Goal: Ask a question

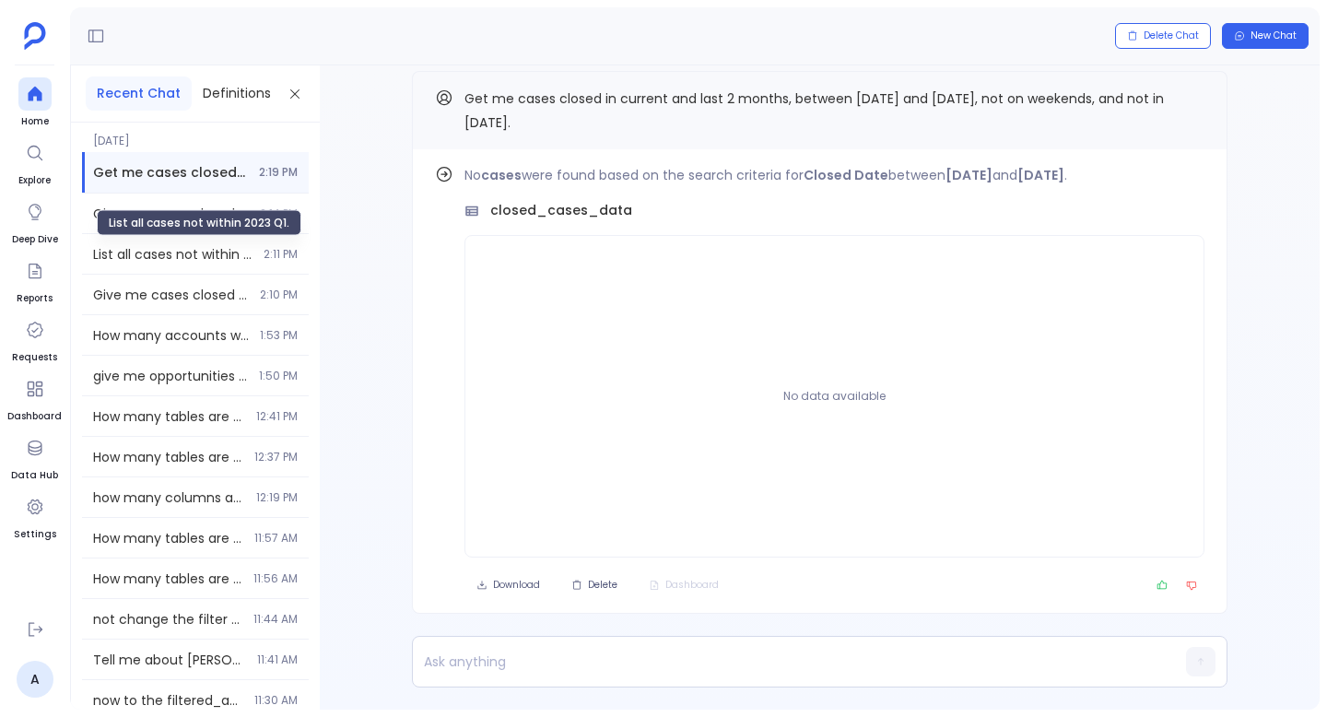
click at [195, 212] on div "List all cases not within 2023 Q1." at bounding box center [199, 223] width 205 height 26
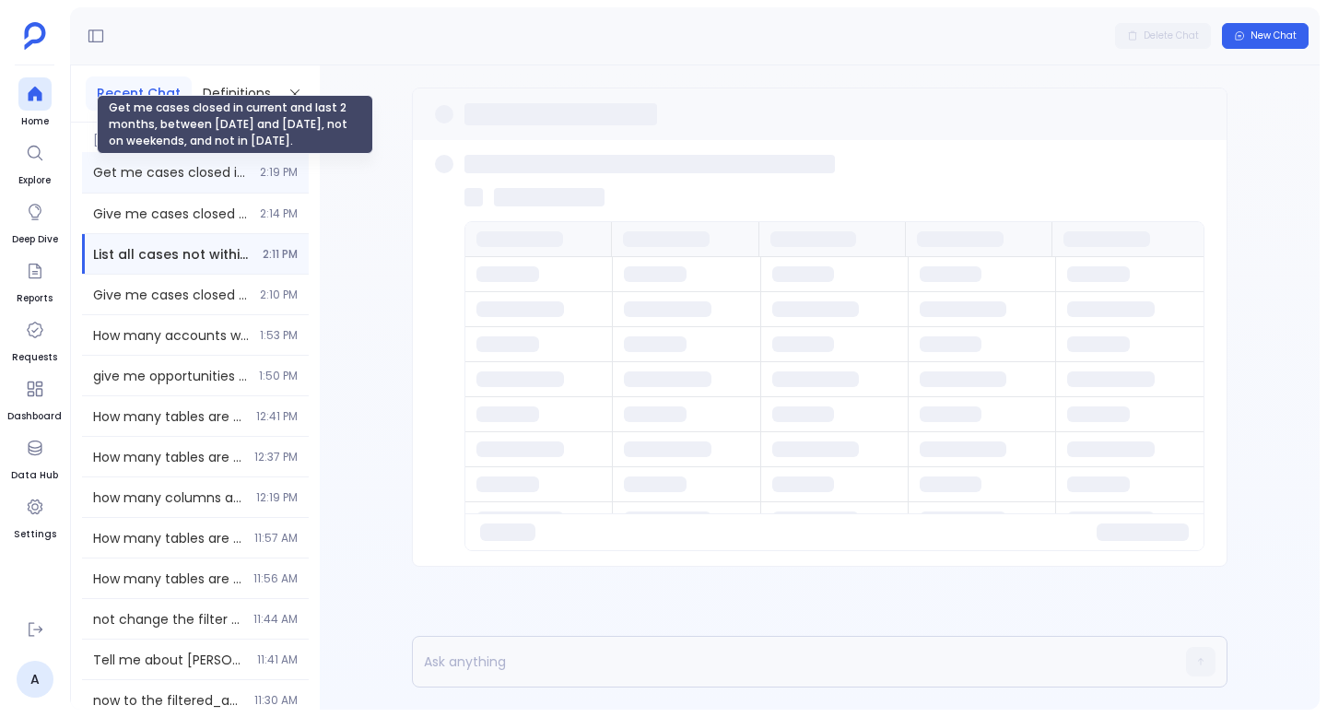
click at [240, 176] on span "Get me cases closed in current and last 2 months, between [DATE] and [DATE], no…" at bounding box center [171, 172] width 156 height 18
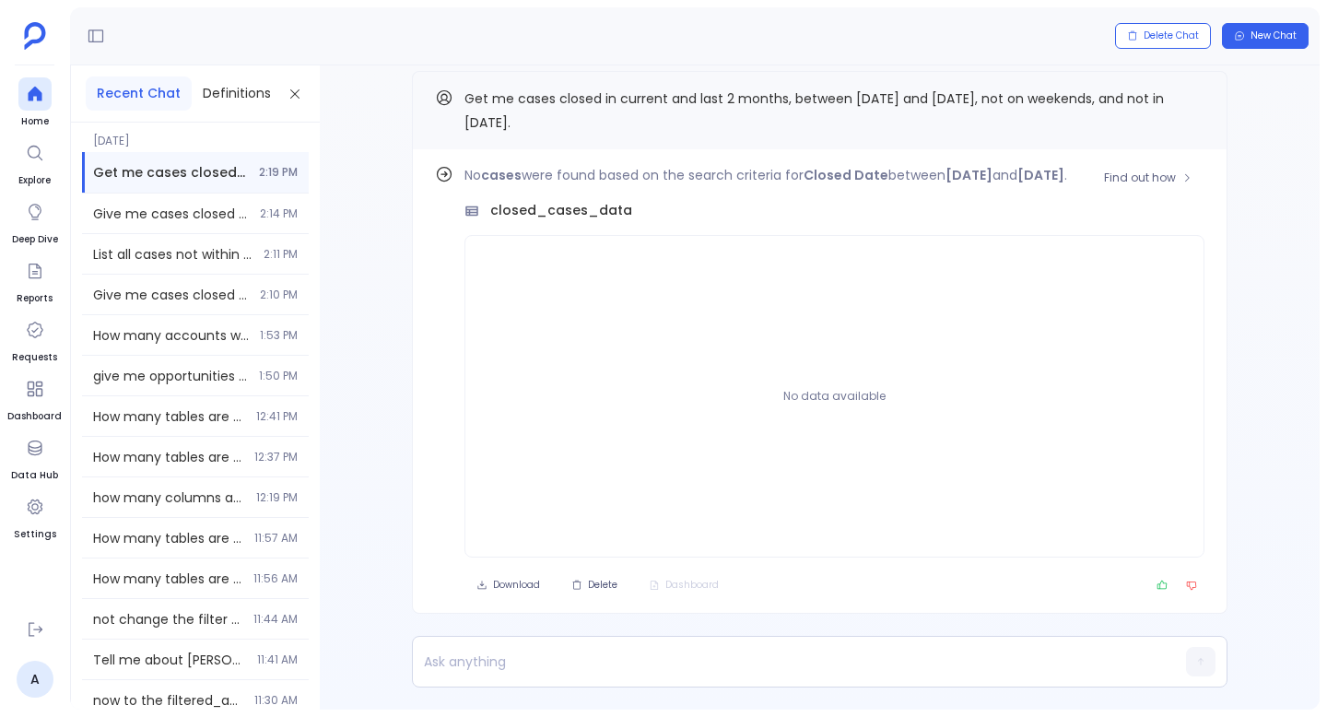
drag, startPoint x: 950, startPoint y: 174, endPoint x: 1064, endPoint y: 176, distance: 114.2
click at [1065, 176] on p "No cases were found based on the search criteria for Closed Date between [DATE]…" at bounding box center [834, 175] width 740 height 22
click at [193, 228] on div "Give me cases closed in the last 2 quarters, not in Q1 2024, and after FY 2022.…" at bounding box center [195, 213] width 227 height 40
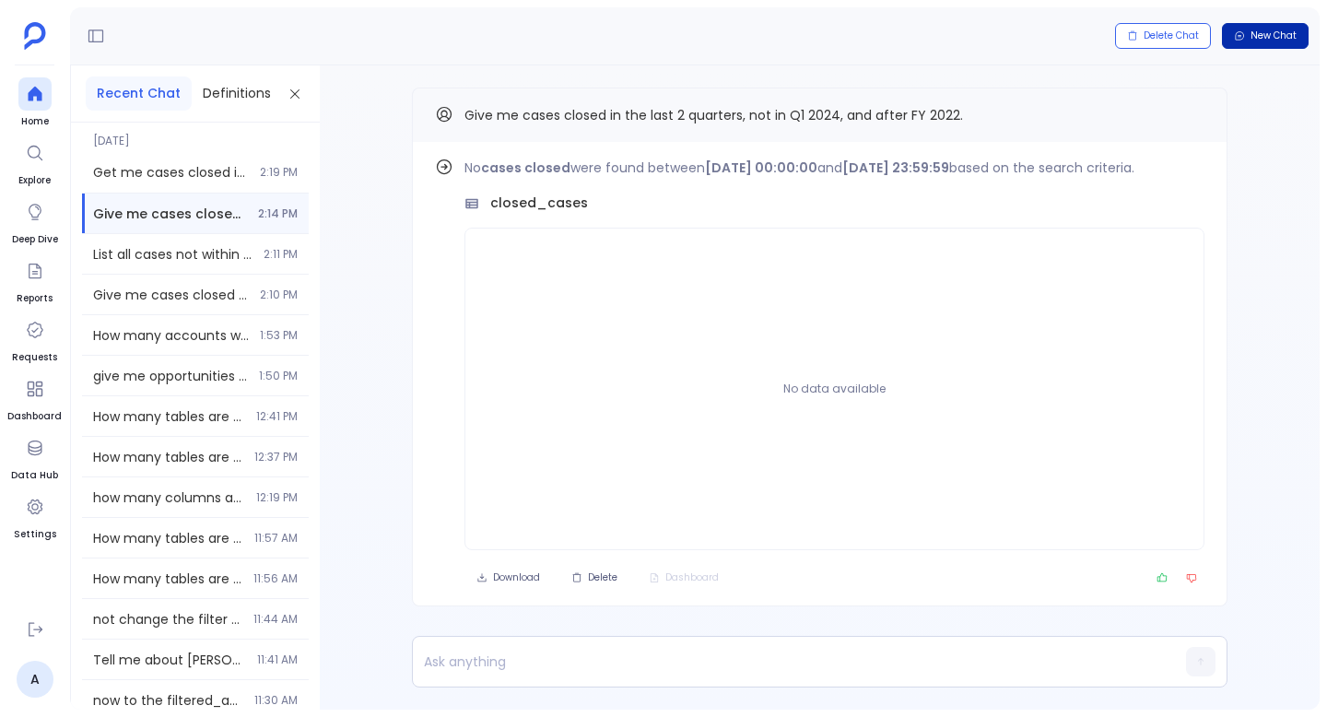
click at [1280, 33] on span "New Chat" at bounding box center [1273, 35] width 46 height 13
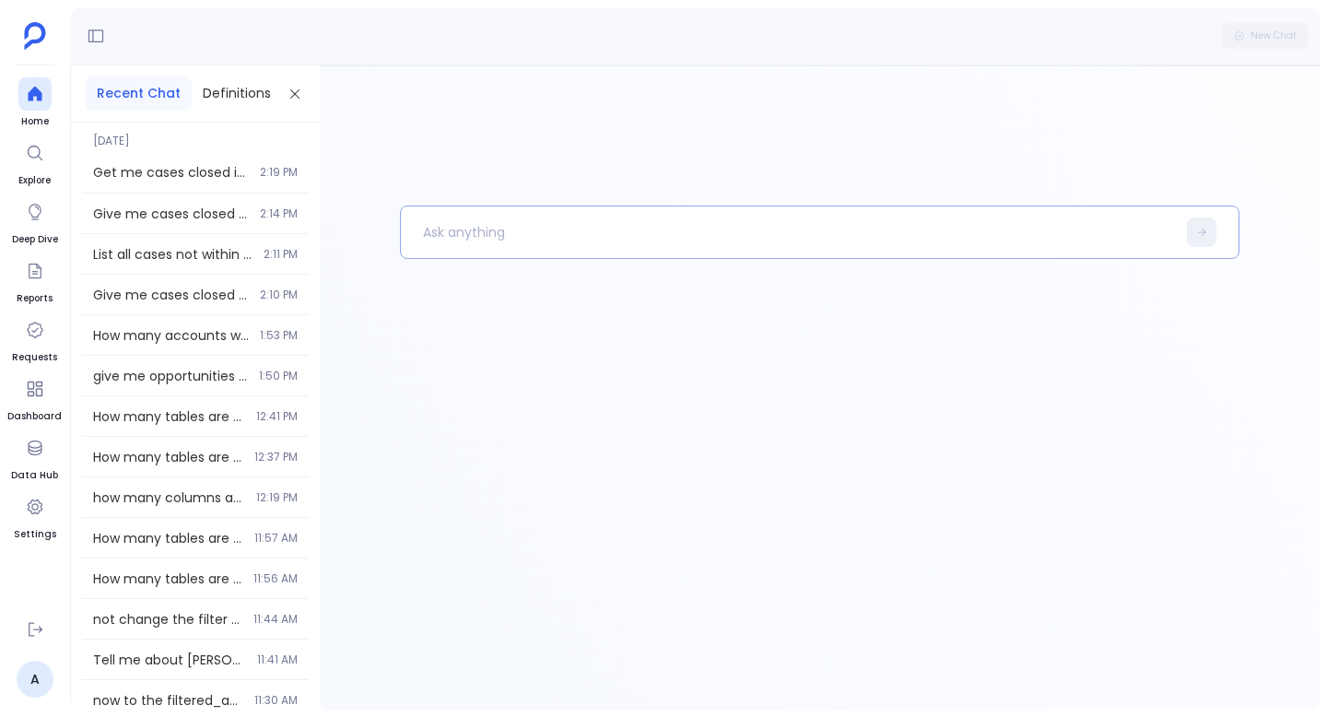
click at [634, 214] on p at bounding box center [788, 232] width 775 height 48
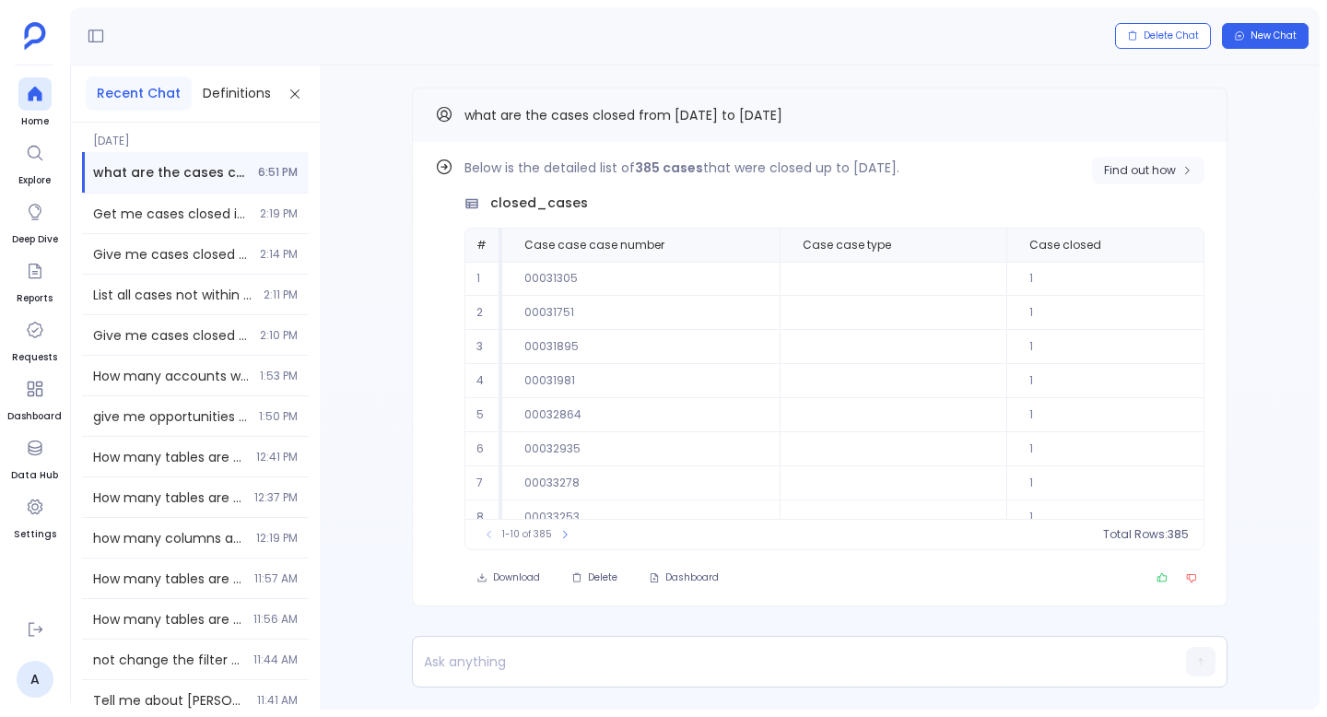
click at [1134, 177] on span "Find out how" at bounding box center [1140, 170] width 72 height 15
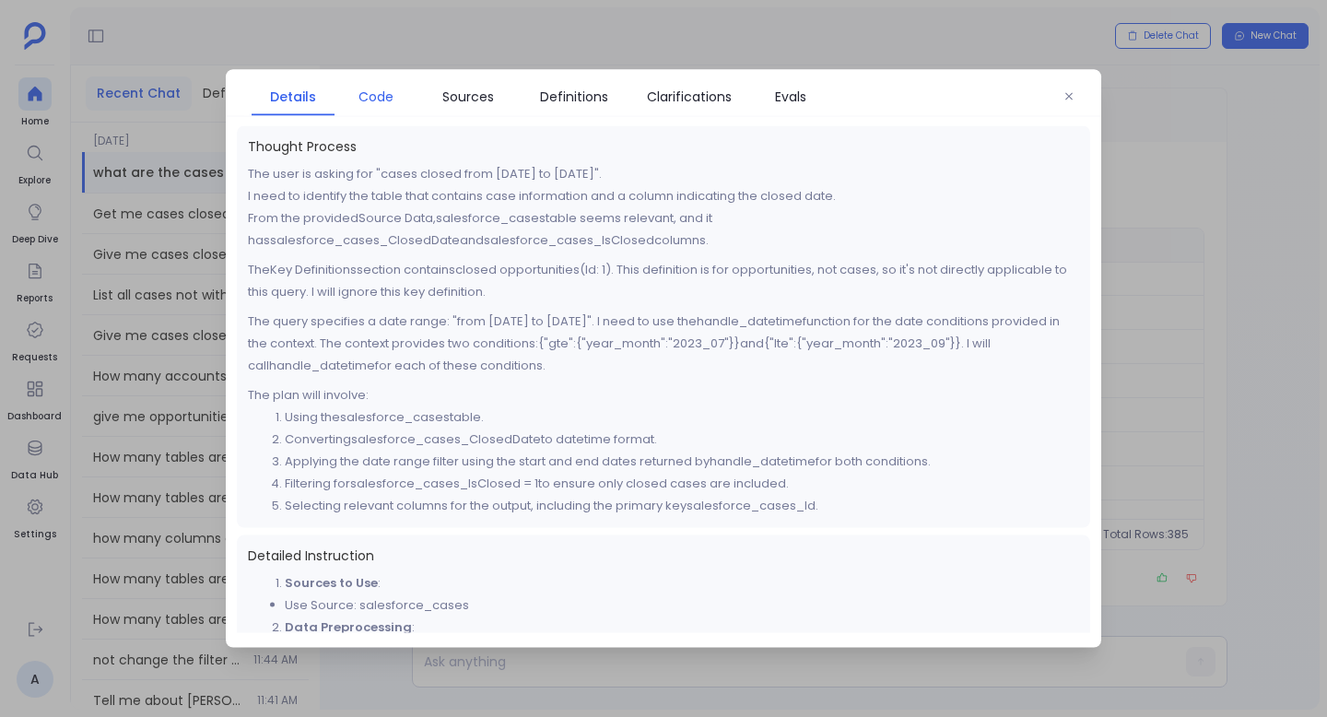
click at [362, 98] on span "Code" at bounding box center [375, 97] width 35 height 20
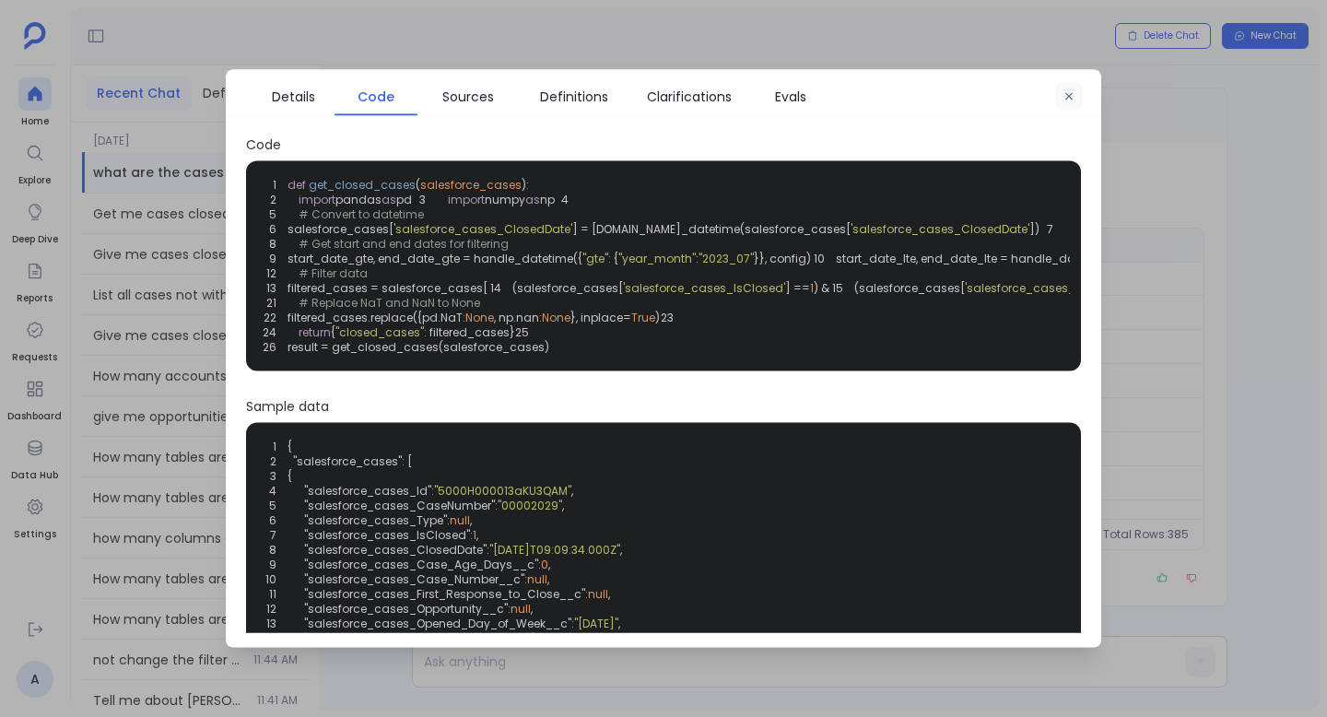
click at [1069, 99] on icon "button" at bounding box center [1068, 96] width 11 height 11
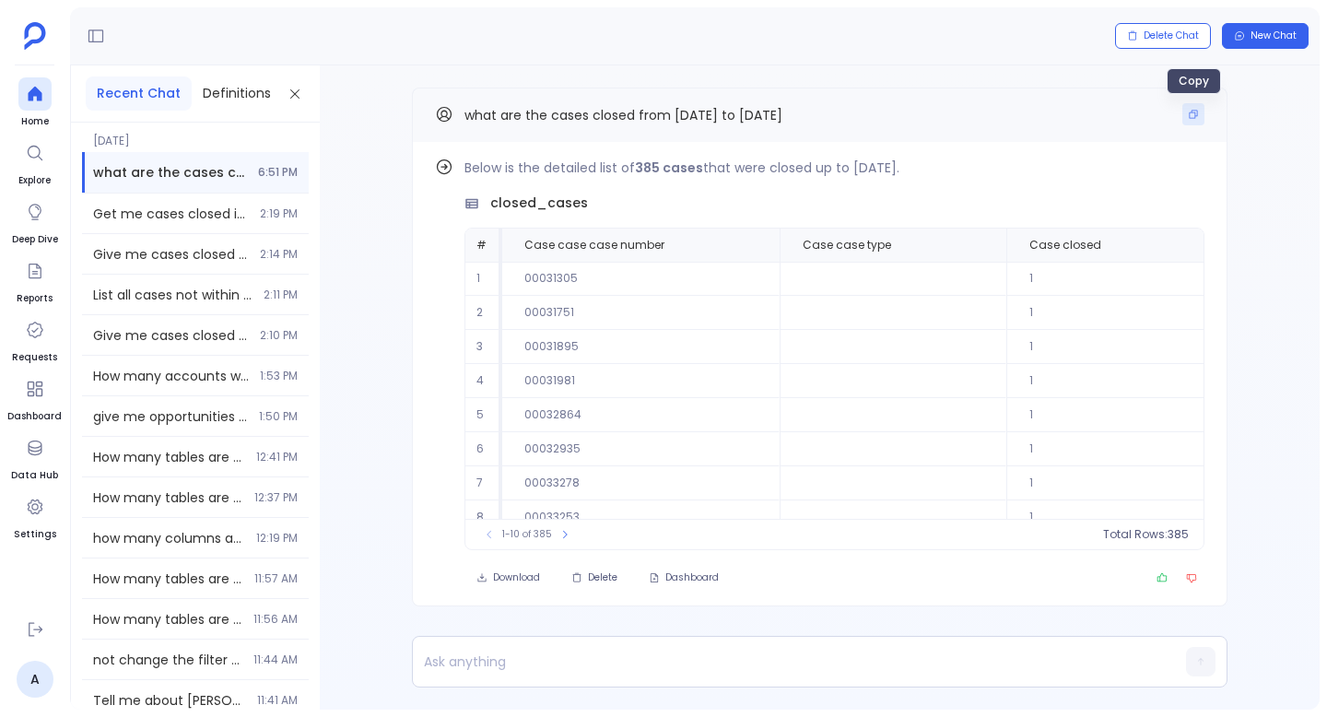
click at [1194, 119] on icon "Copy" at bounding box center [1192, 114] width 11 height 11
click at [445, 662] on p at bounding box center [784, 662] width 742 height 26
paste p
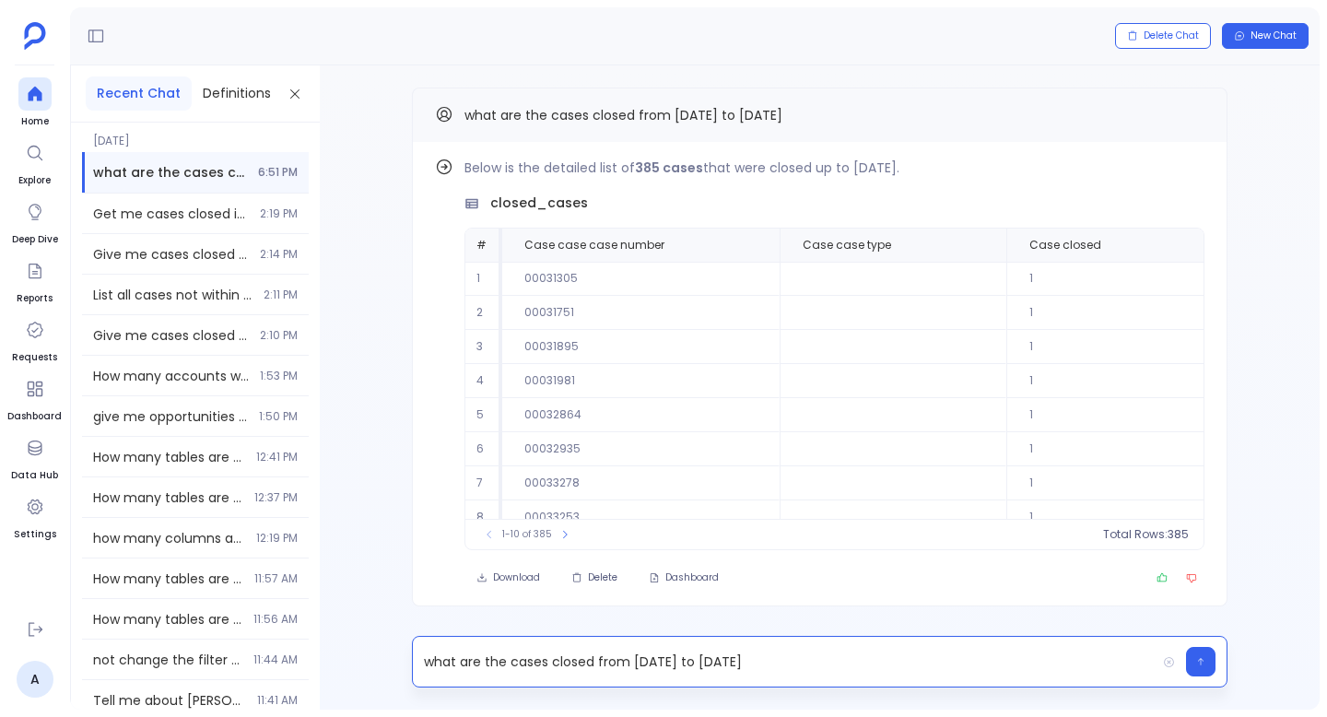
click at [667, 661] on p "what are the cases closed from [DATE] to [DATE]" at bounding box center [784, 662] width 742 height 26
click at [712, 659] on p "what are the cases closed from [DATE] to [DATE]" at bounding box center [784, 662] width 742 height 26
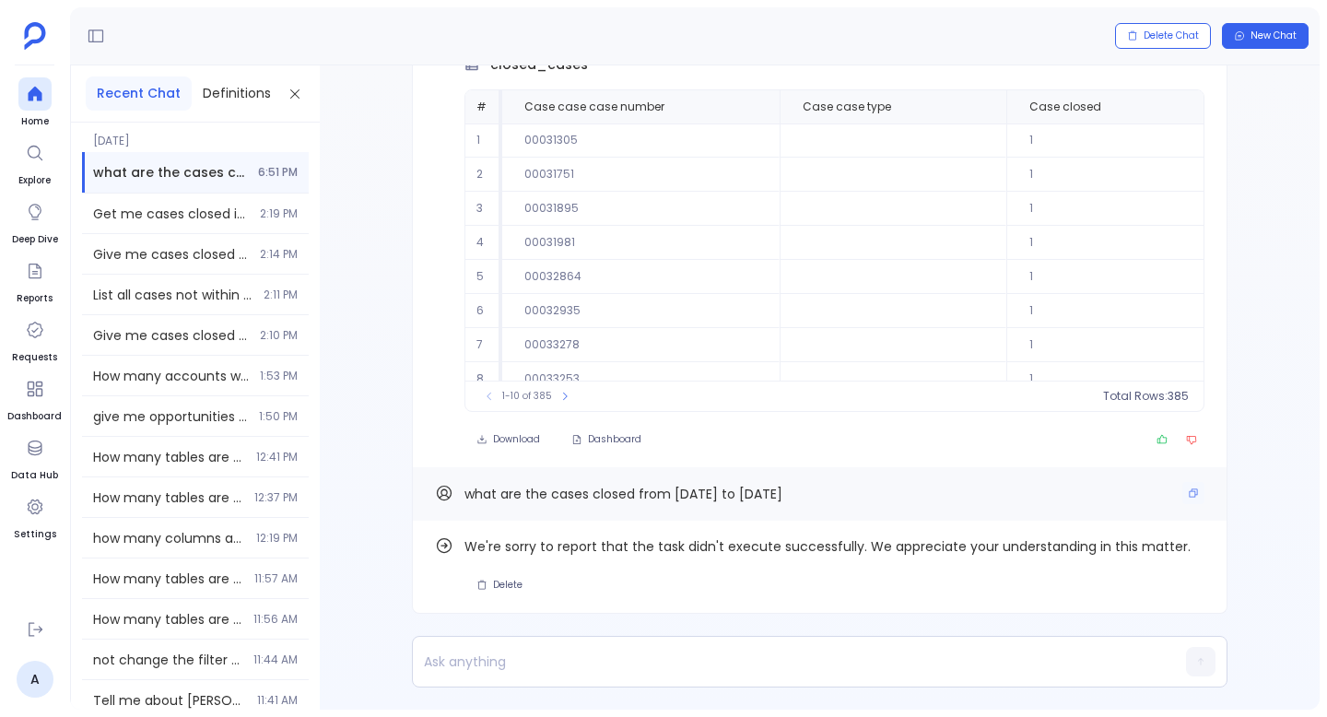
click at [1201, 498] on div "what are the cases closed from [DATE] to [DATE]" at bounding box center [819, 493] width 815 height 53
click at [1195, 497] on button "Copy" at bounding box center [1193, 493] width 22 height 22
click at [1278, 47] on button "New Chat" at bounding box center [1265, 36] width 87 height 26
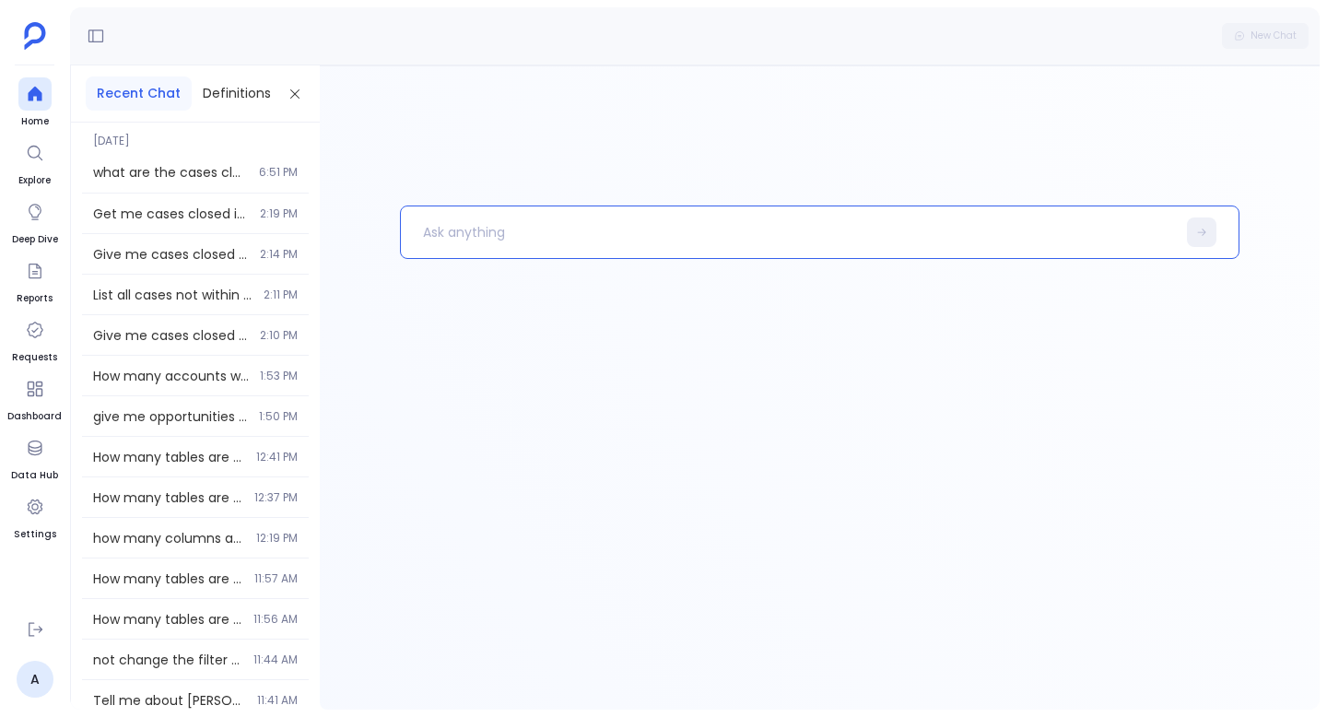
click at [649, 216] on p at bounding box center [788, 232] width 775 height 48
